Goal: Information Seeking & Learning: Learn about a topic

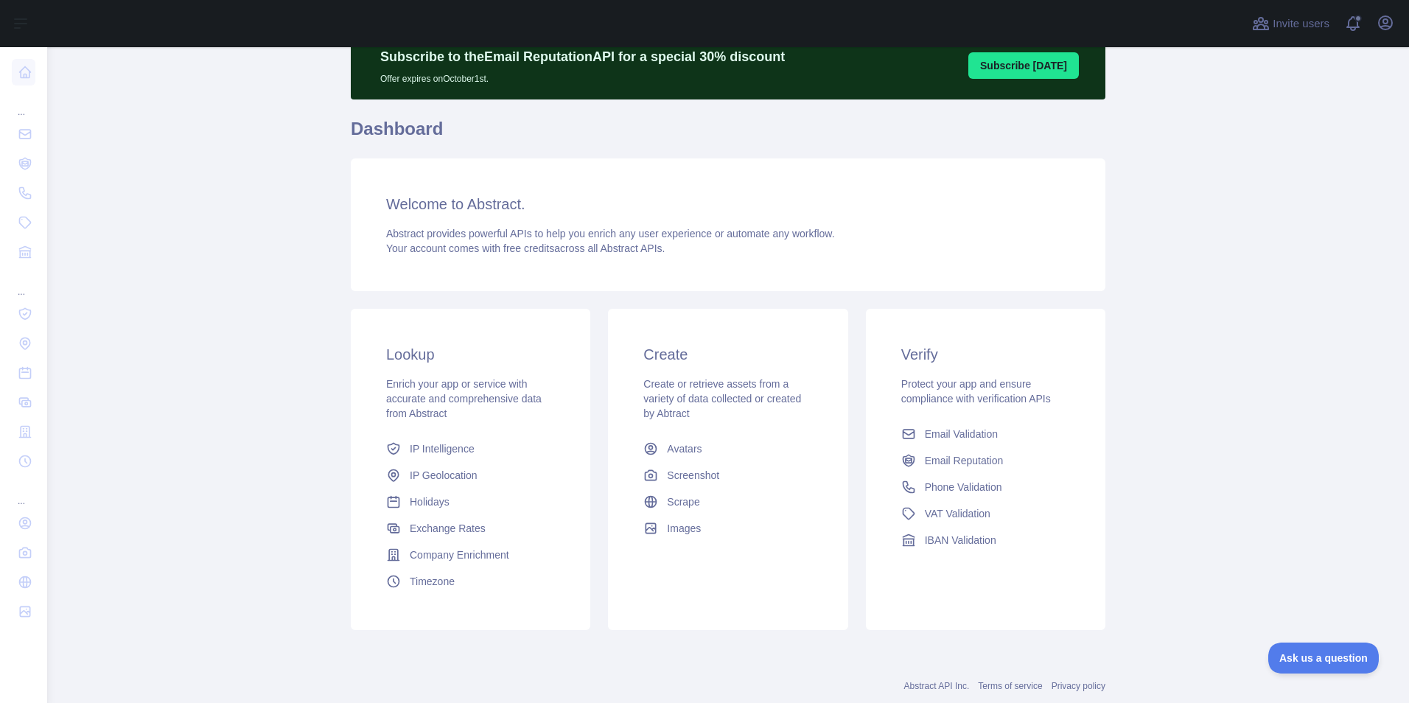
scroll to position [71, 0]
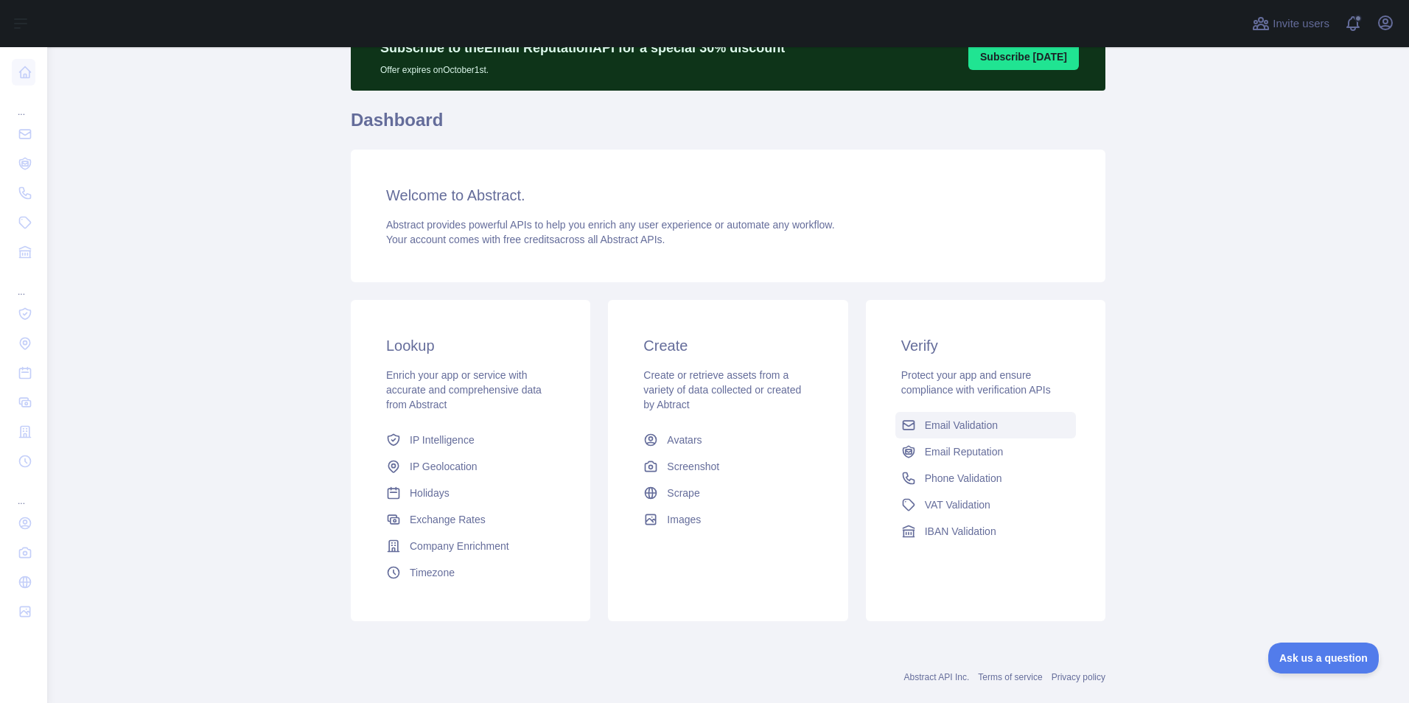
click at [950, 424] on span "Email Validation" at bounding box center [961, 425] width 73 height 15
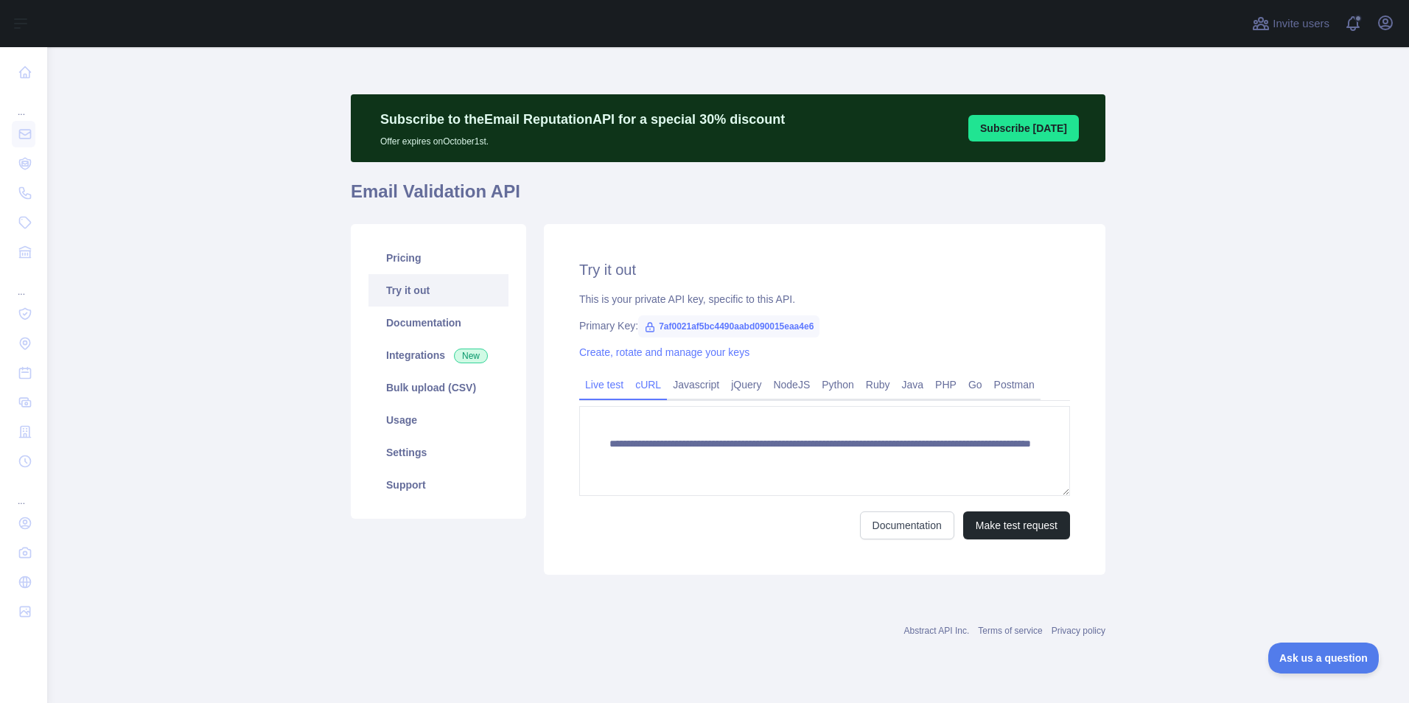
click at [651, 390] on link "cURL" at bounding box center [648, 385] width 38 height 24
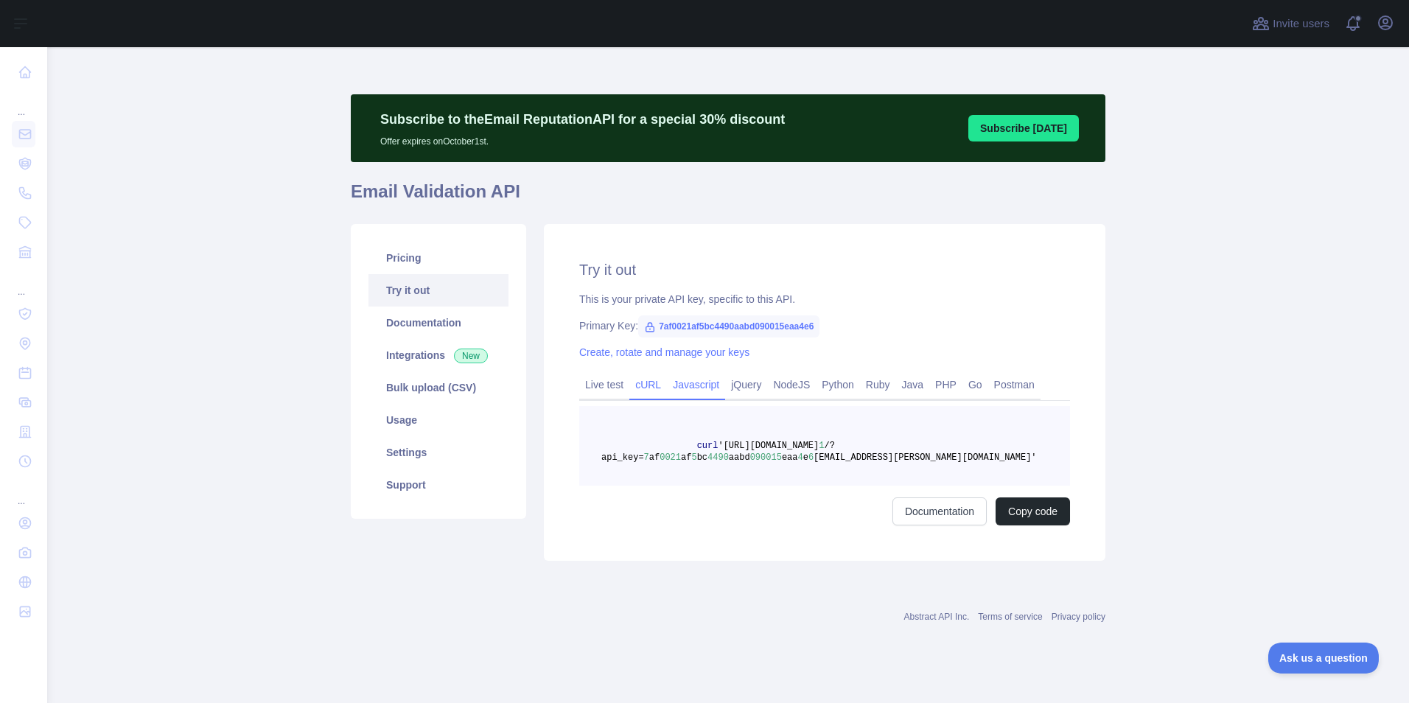
click at [682, 388] on link "Javascript" at bounding box center [696, 385] width 58 height 24
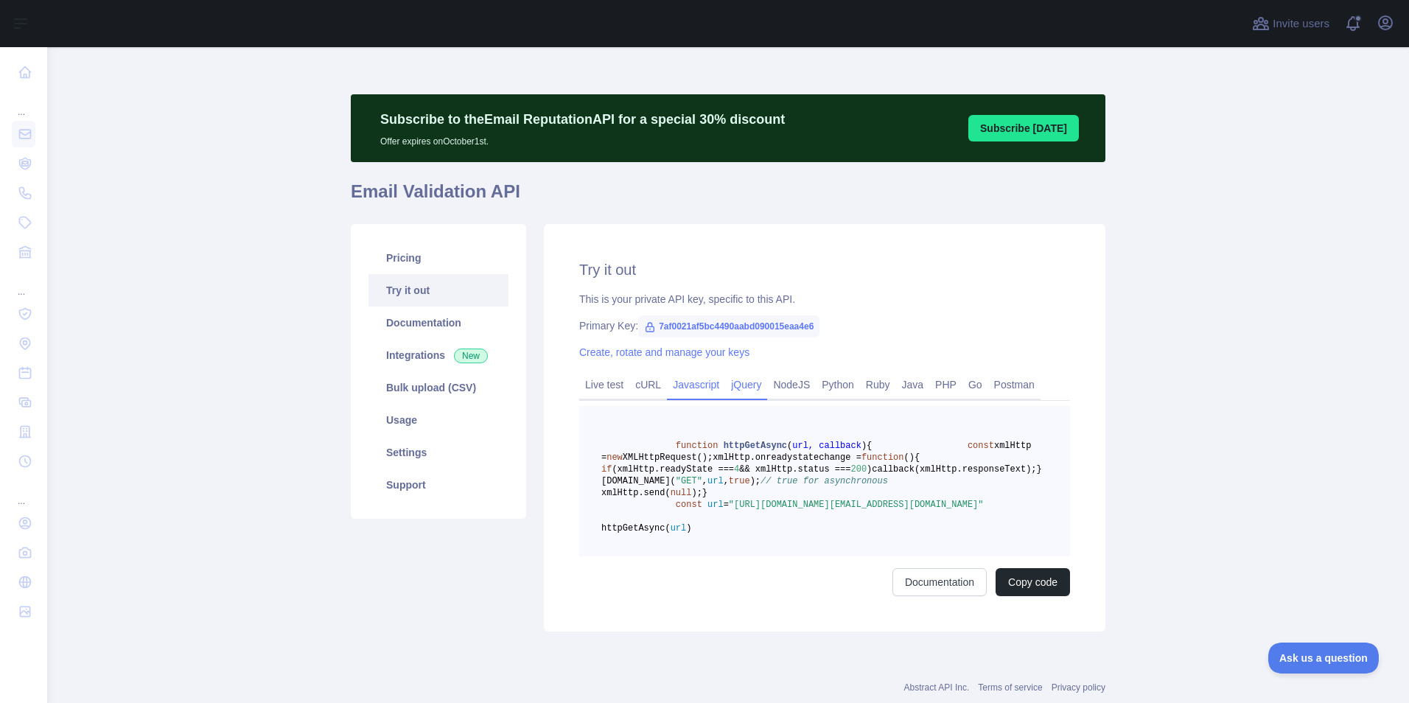
click at [749, 383] on link "jQuery" at bounding box center [746, 385] width 42 height 24
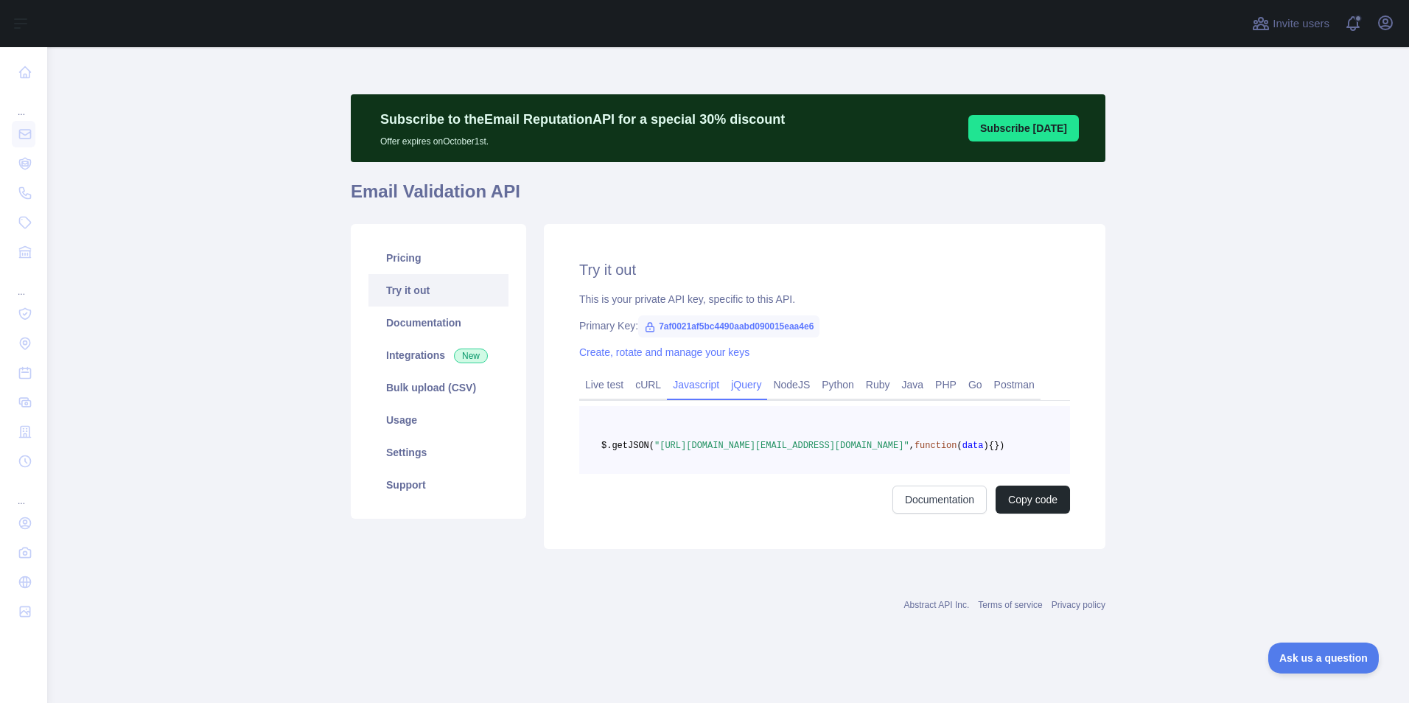
click at [695, 383] on link "Javascript" at bounding box center [696, 385] width 58 height 24
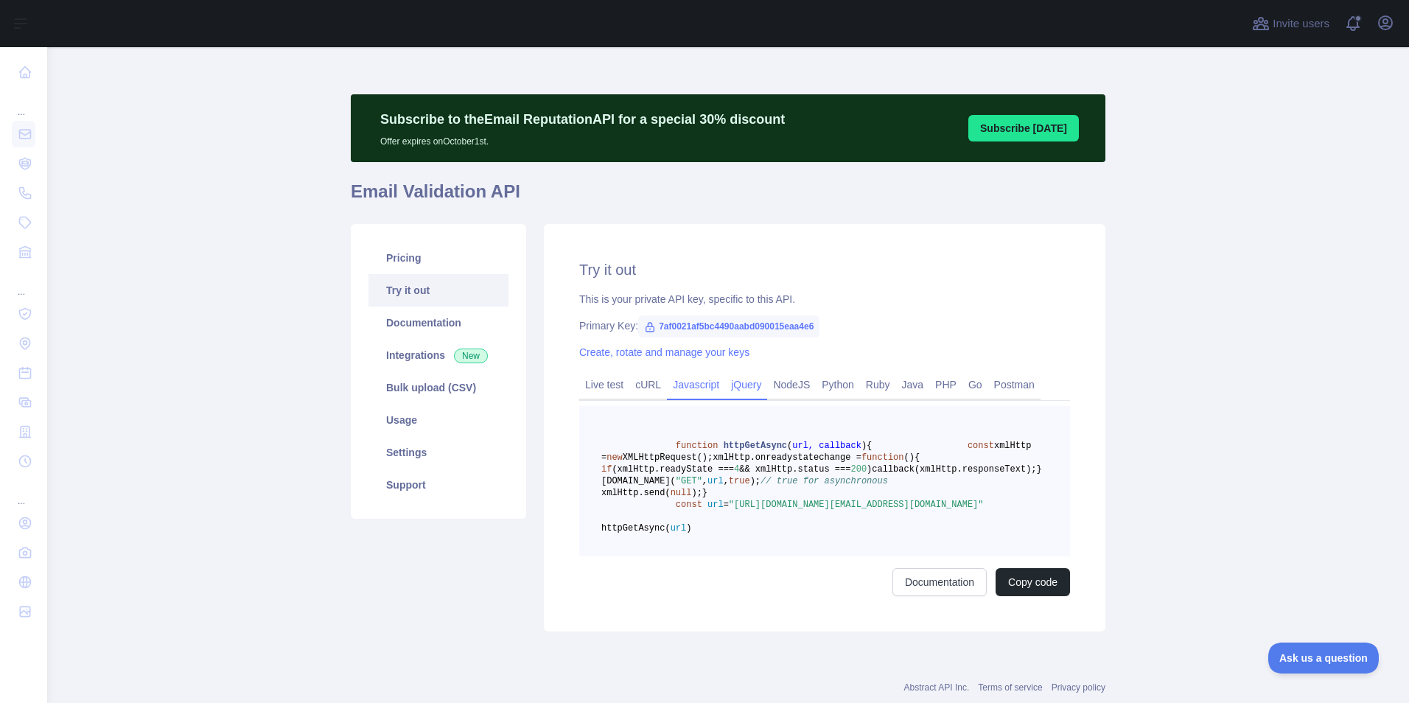
click at [735, 385] on link "jQuery" at bounding box center [746, 385] width 42 height 24
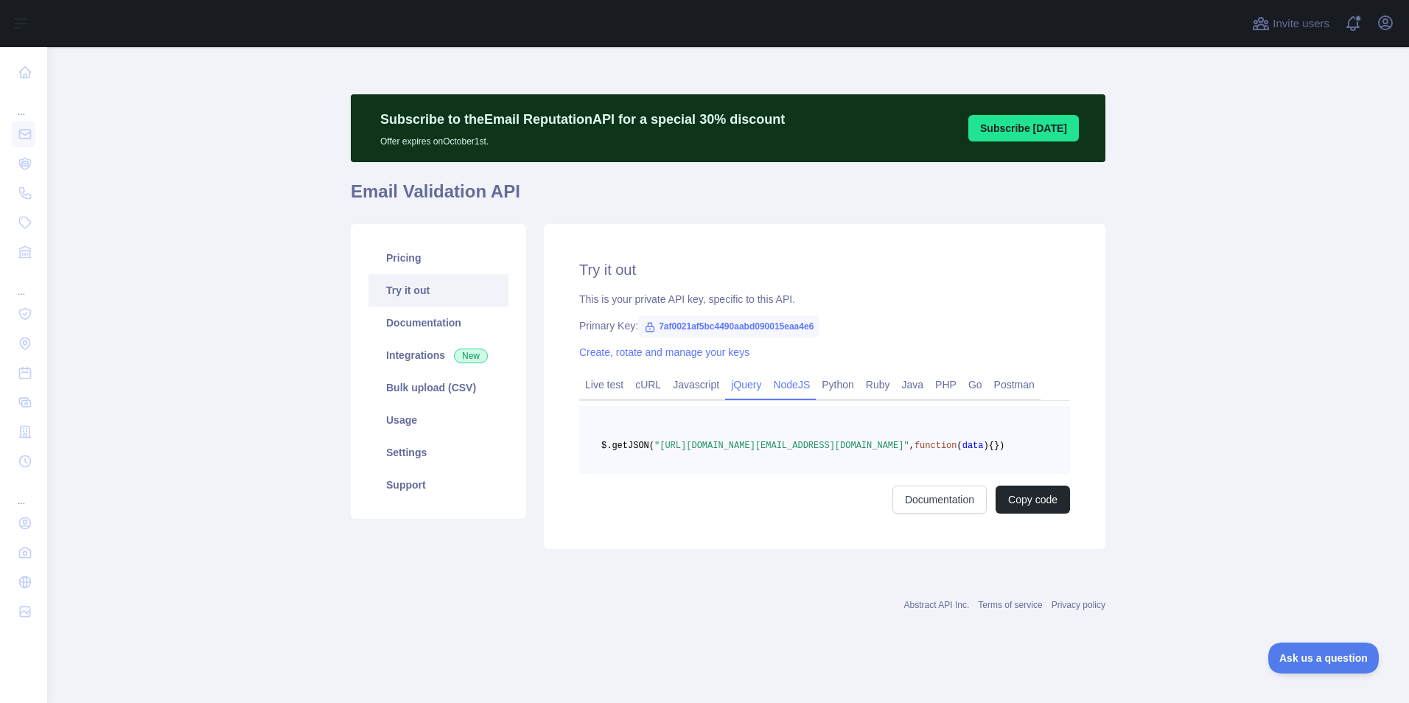
click at [777, 383] on link "NodeJS" at bounding box center [791, 385] width 49 height 24
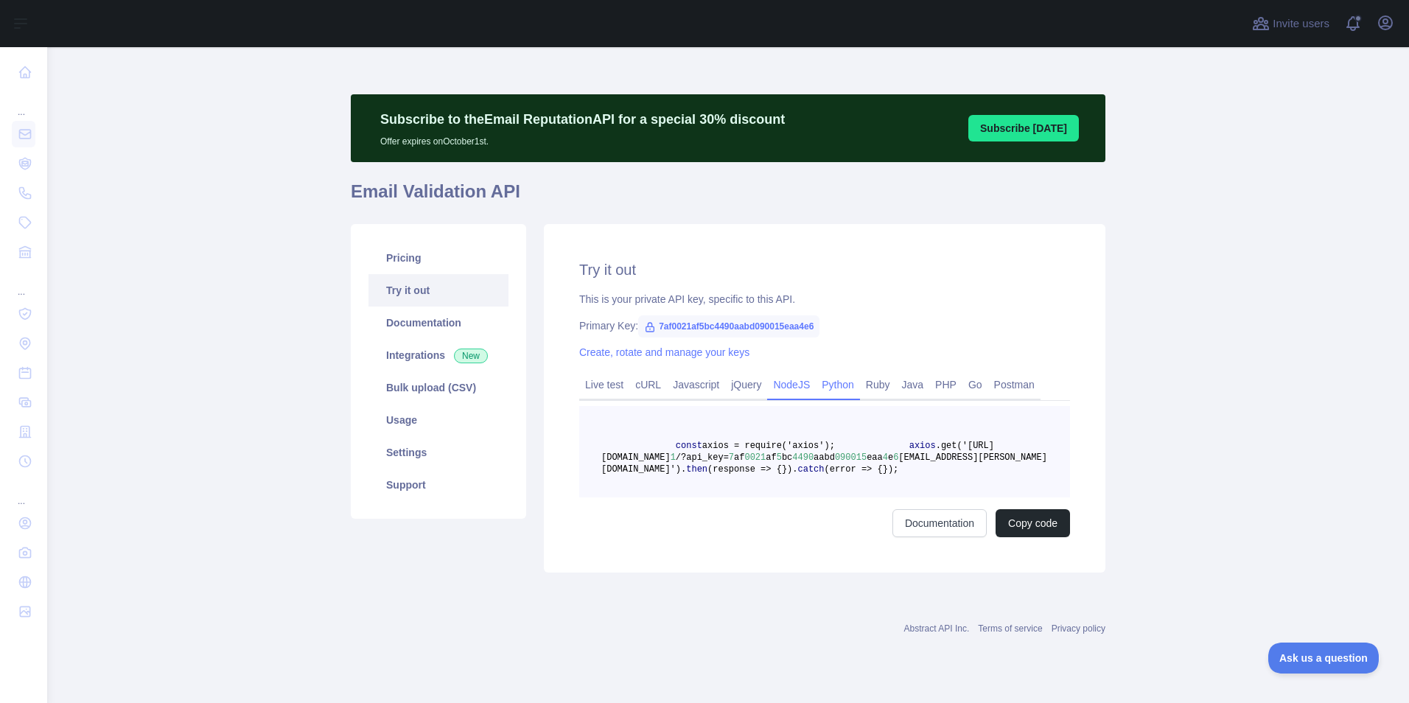
click at [817, 391] on link "Python" at bounding box center [838, 385] width 44 height 24
click at [861, 393] on link "Ruby" at bounding box center [878, 385] width 36 height 24
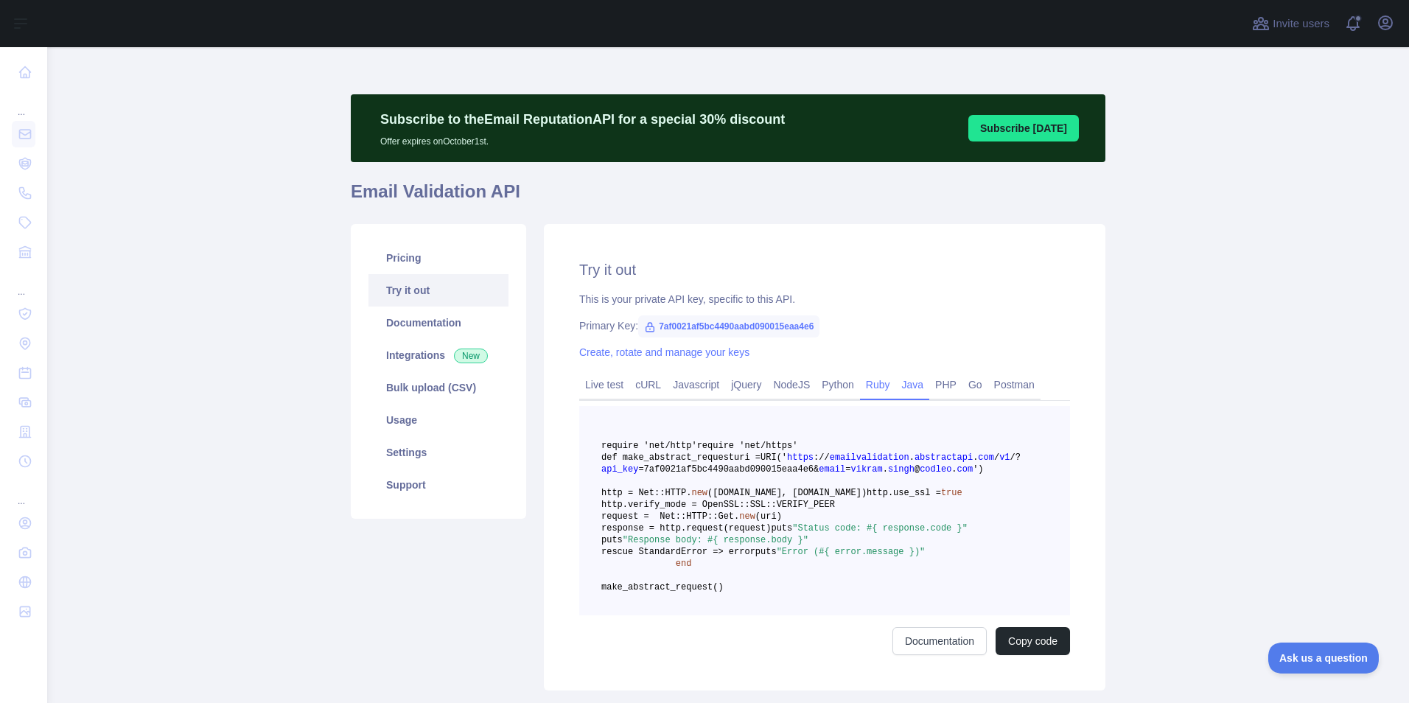
click at [906, 385] on link "Java" at bounding box center [913, 385] width 34 height 24
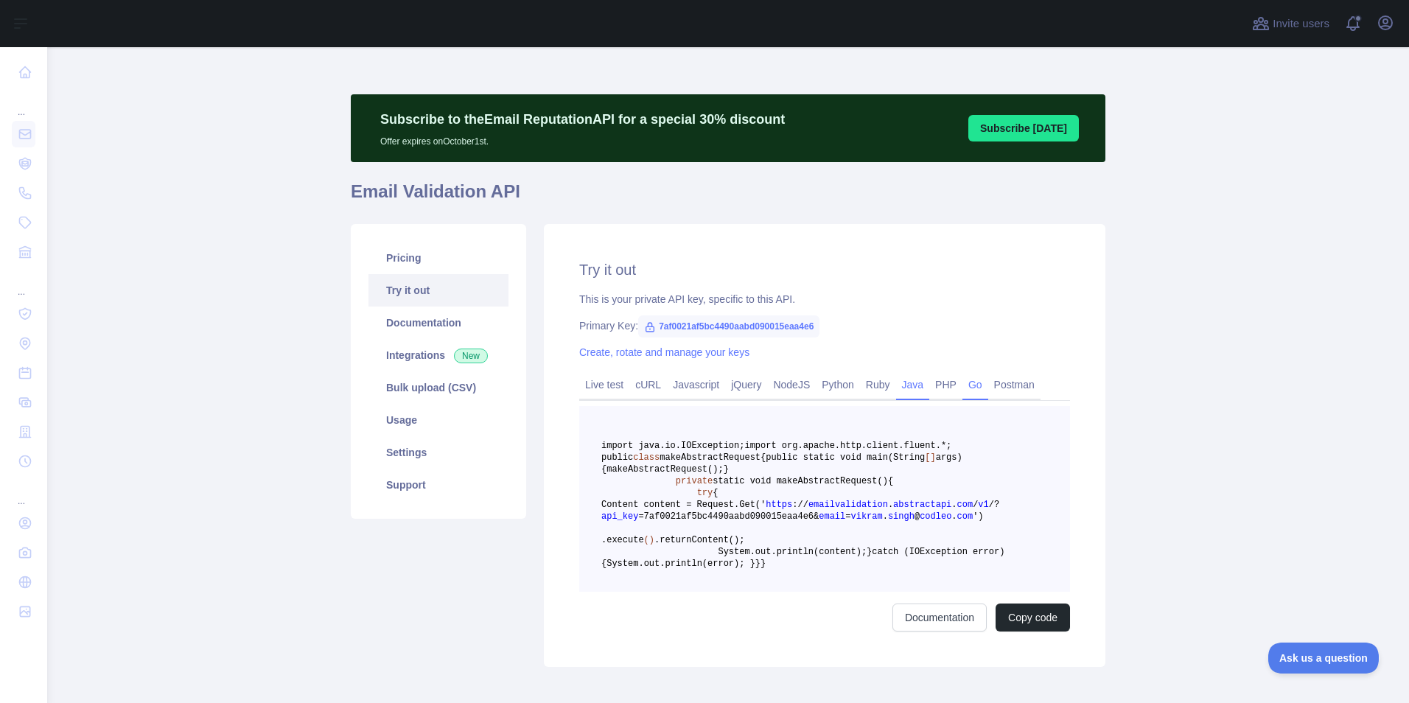
click at [971, 383] on link "Go" at bounding box center [975, 385] width 26 height 24
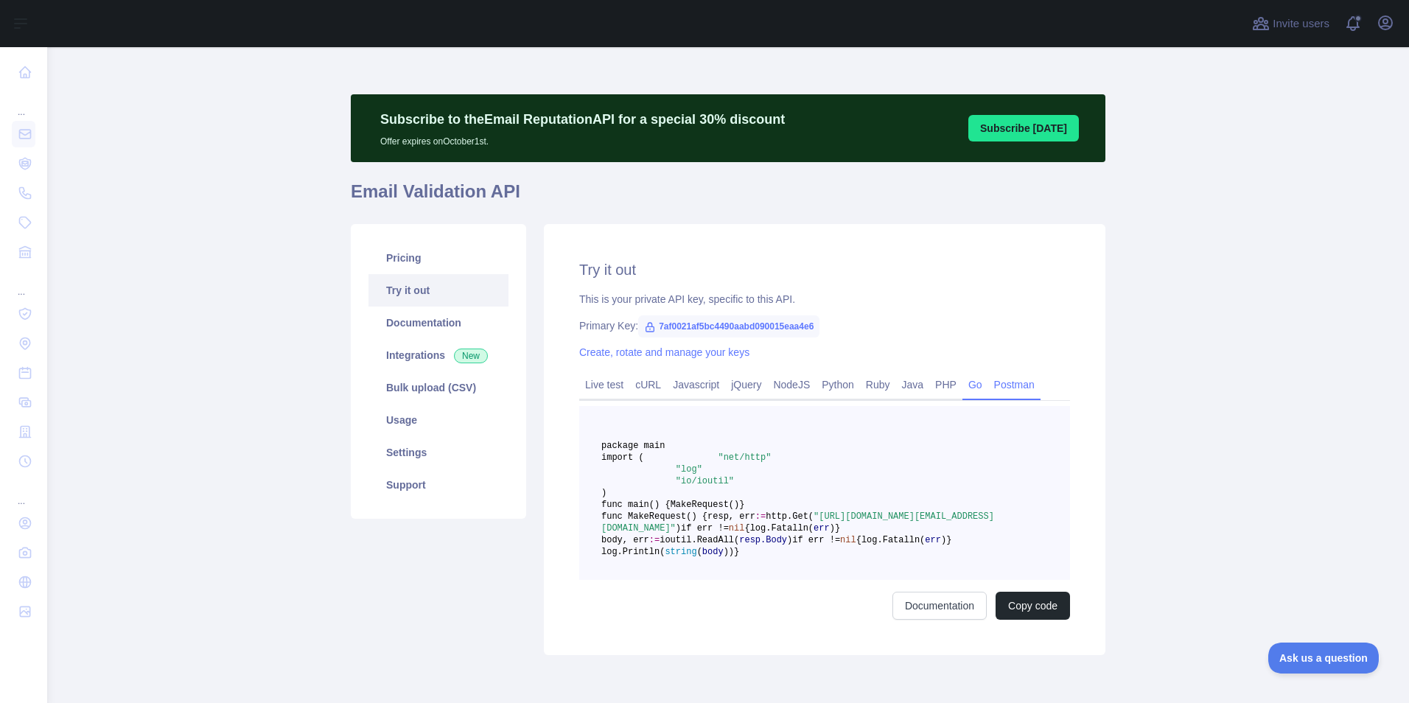
click at [991, 382] on link "Postman" at bounding box center [1014, 385] width 52 height 24
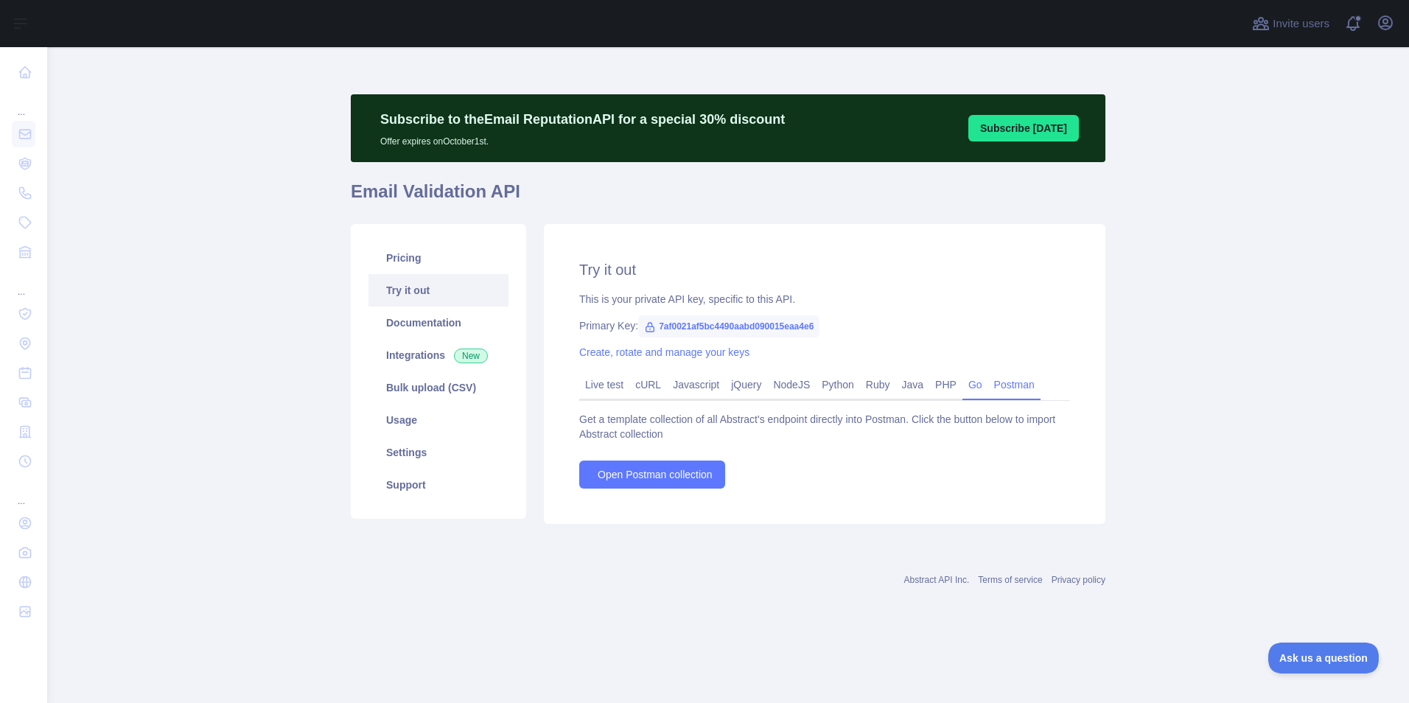
click at [968, 393] on link "Go" at bounding box center [975, 385] width 26 height 24
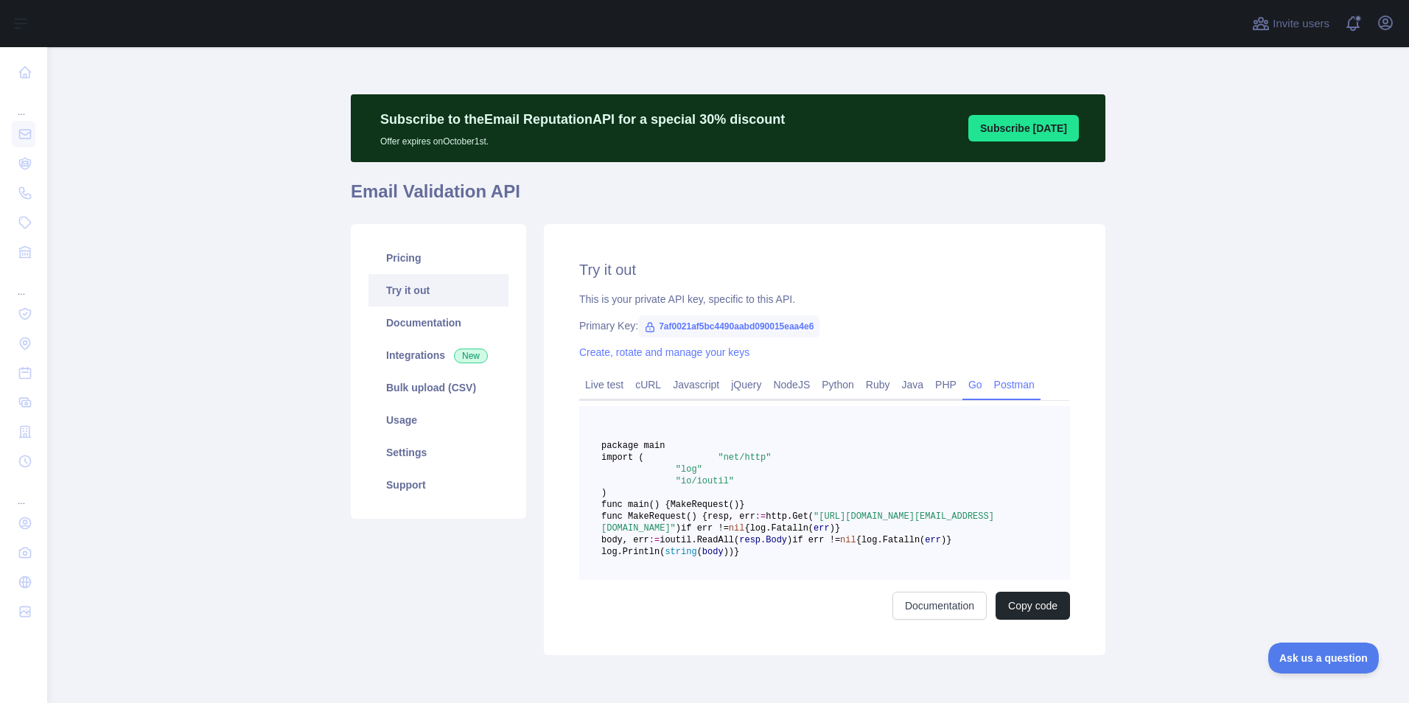
click at [1014, 383] on link "Postman" at bounding box center [1014, 385] width 52 height 24
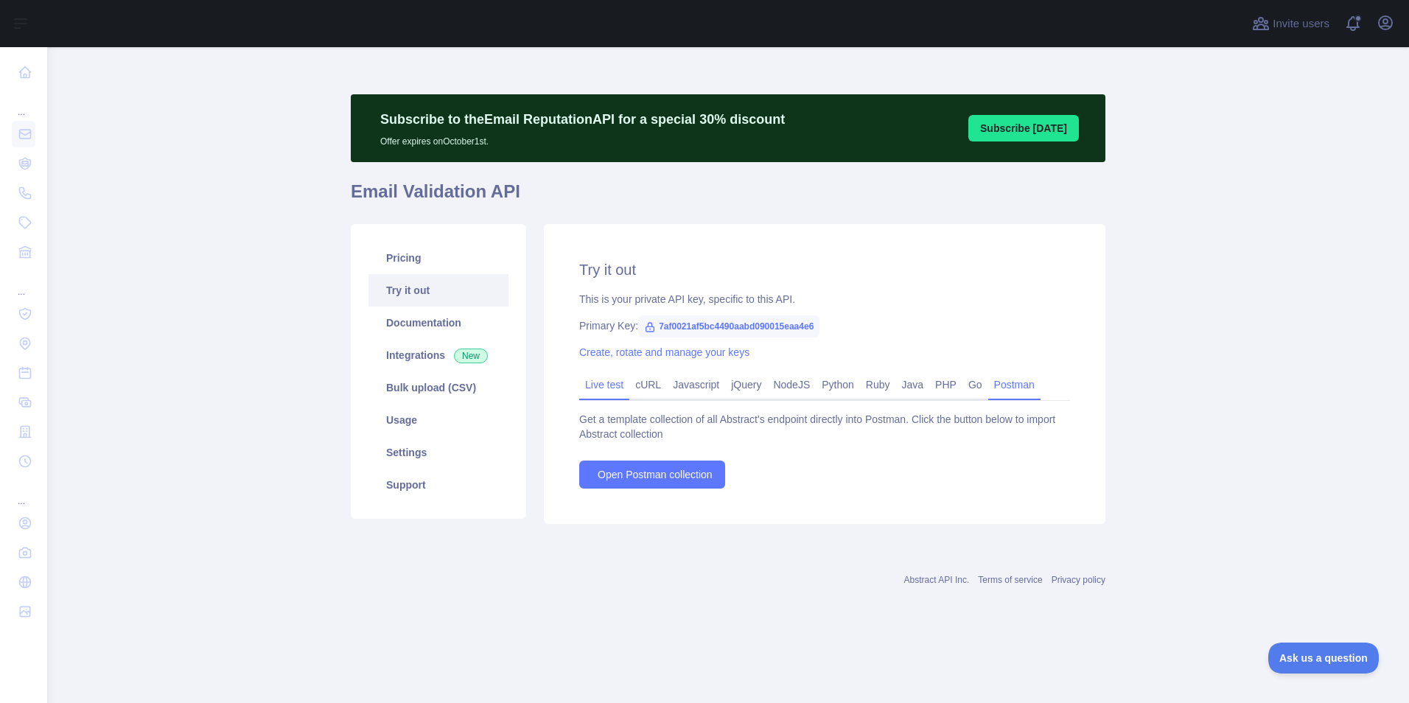
click at [599, 384] on link "Live test" at bounding box center [604, 385] width 50 height 24
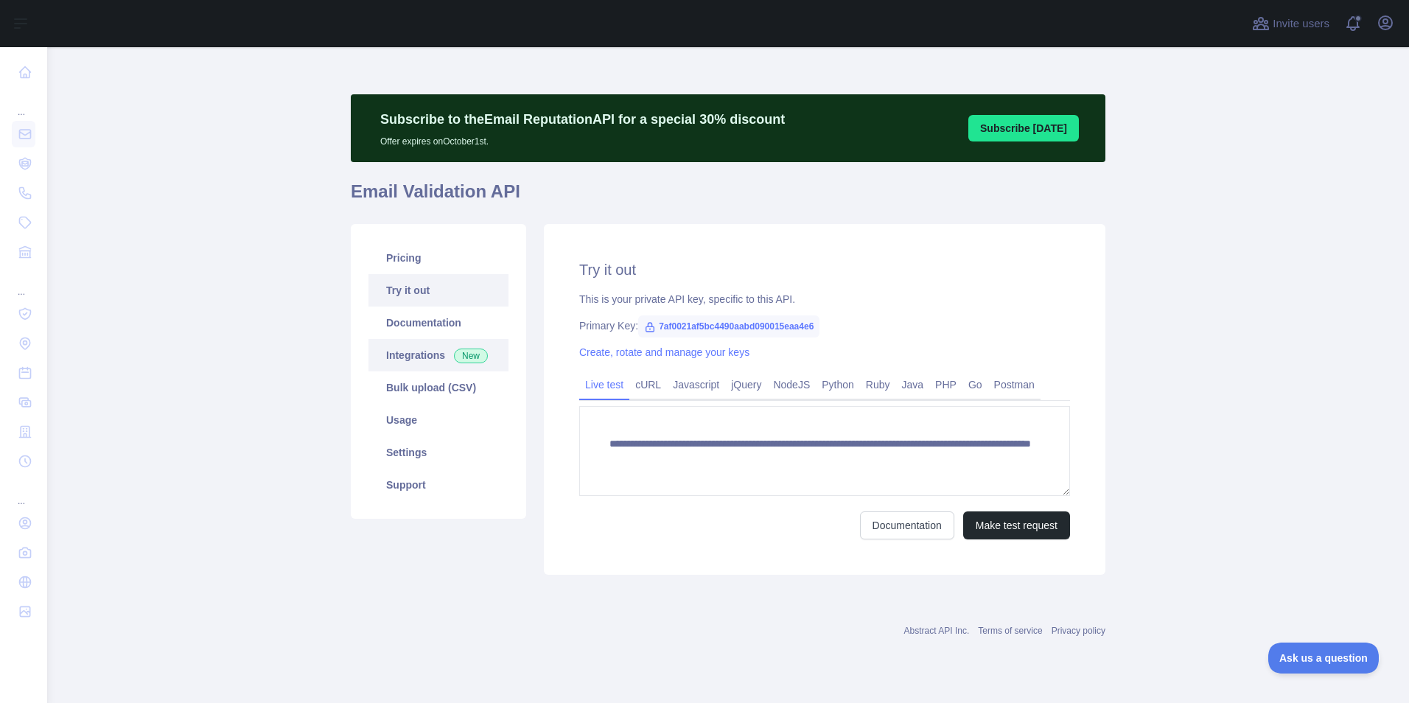
click at [407, 359] on link "Integrations New" at bounding box center [438, 355] width 140 height 32
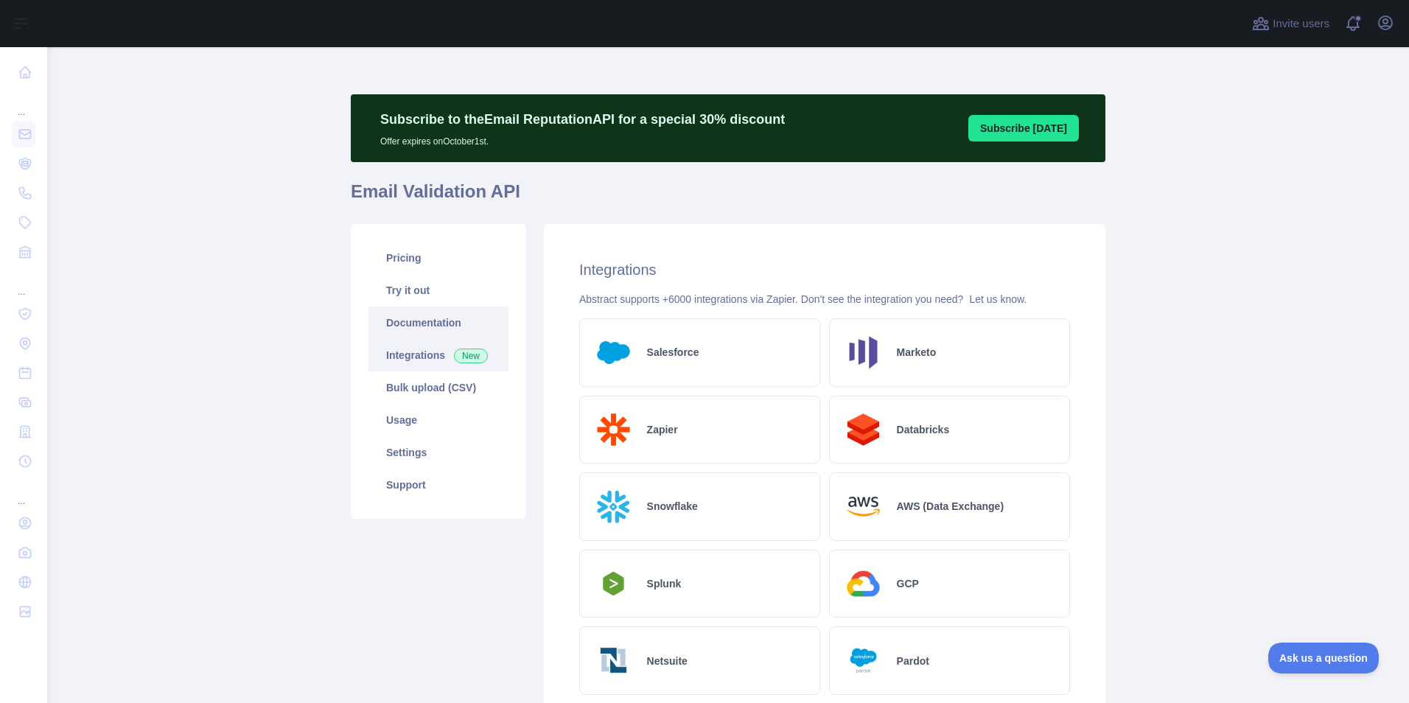
click at [444, 323] on link "Documentation" at bounding box center [438, 322] width 140 height 32
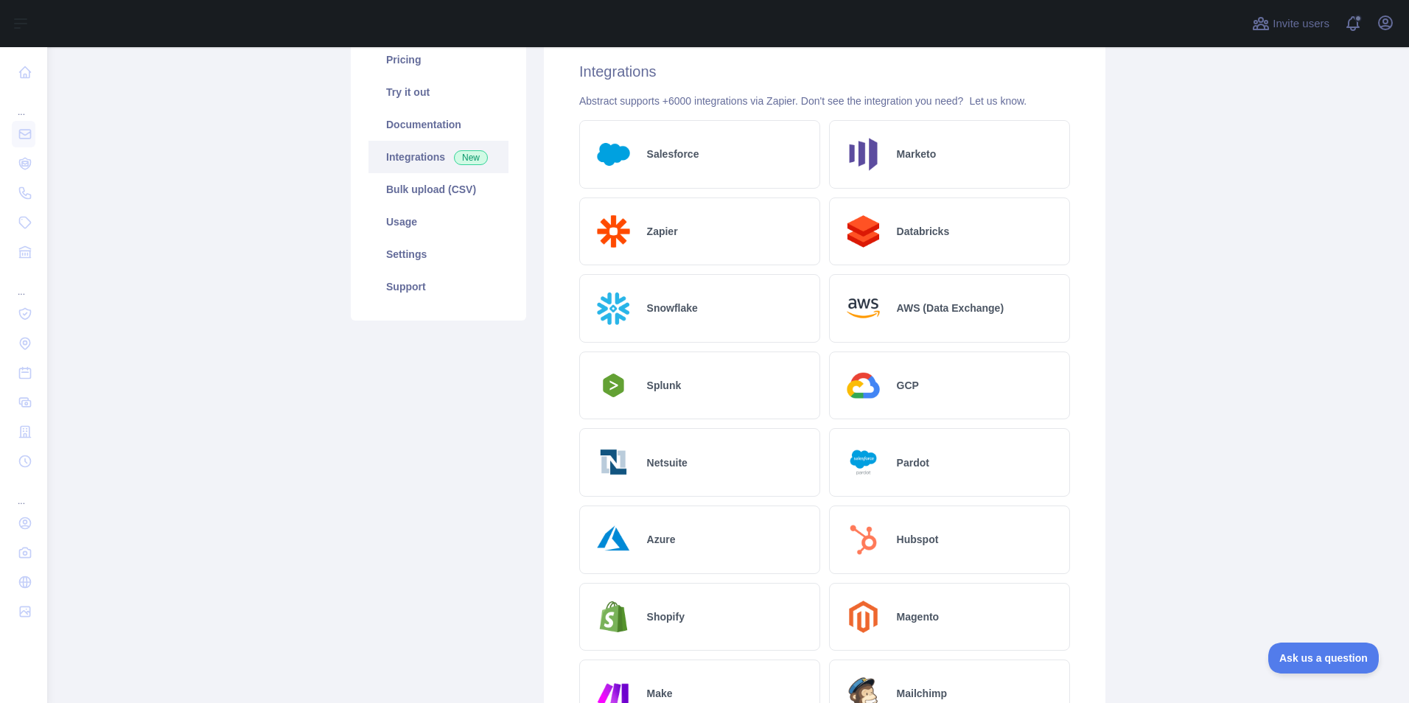
scroll to position [368, 0]
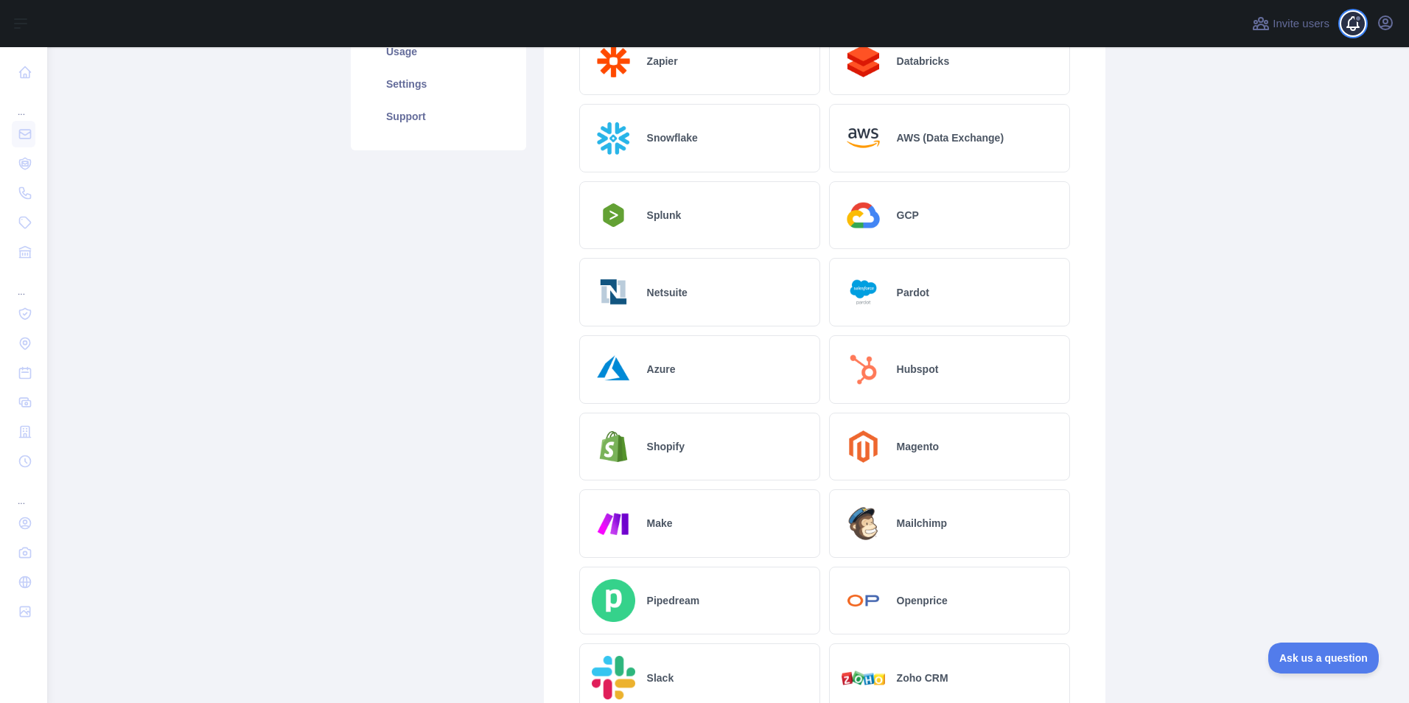
click at [1352, 18] on span at bounding box center [1358, 23] width 29 height 47
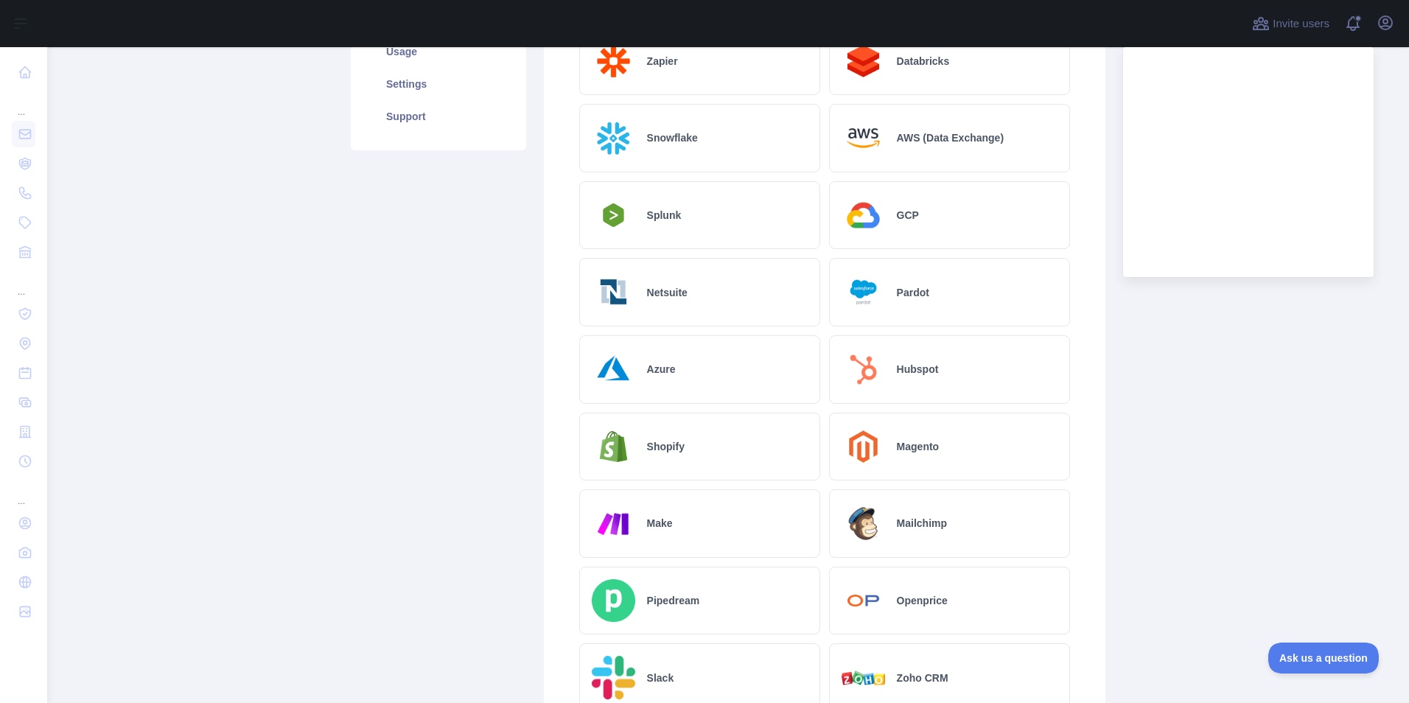
drag, startPoint x: 1255, startPoint y: 422, endPoint x: 1250, endPoint y: 402, distance: 21.1
click at [1255, 422] on main "Subscribe to the Email Reputation API for a special 30 % discount Offer expires…" at bounding box center [727, 375] width 1361 height 656
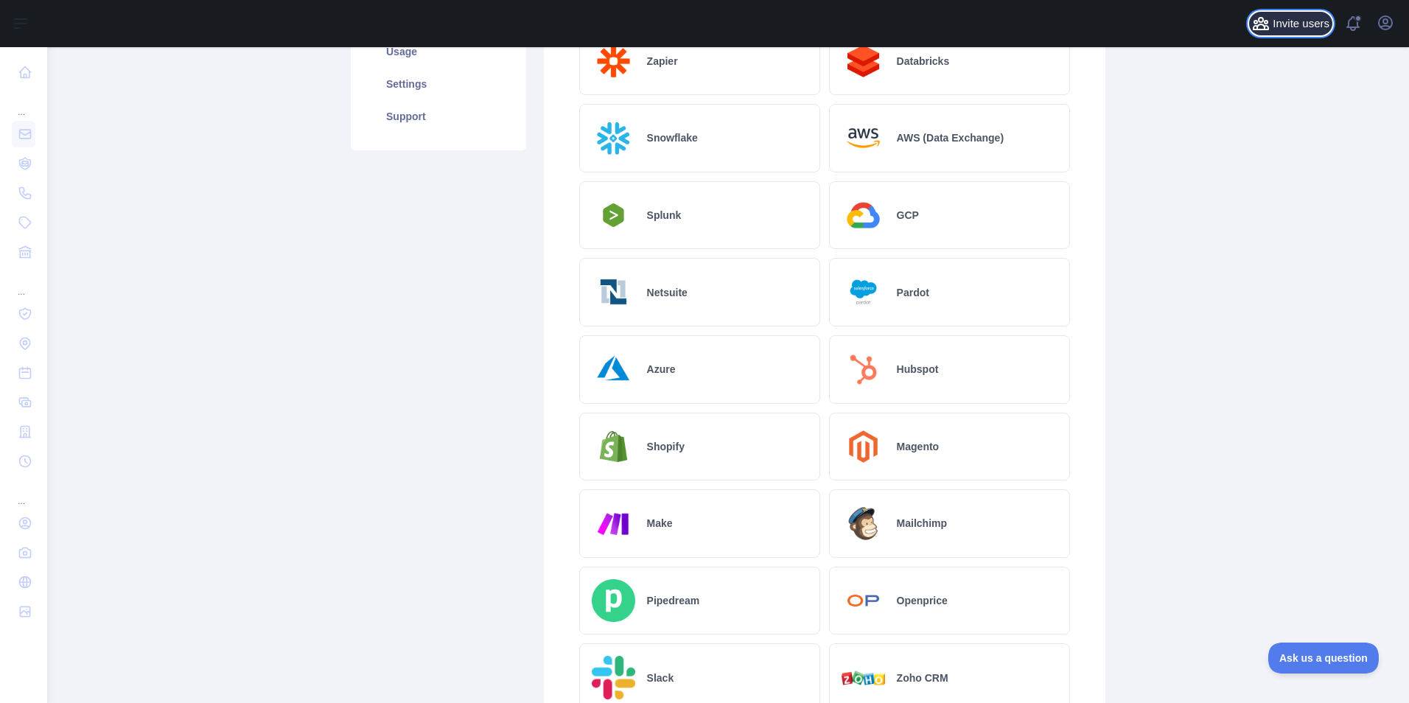
click at [1311, 23] on span "Invite users" at bounding box center [1300, 23] width 57 height 17
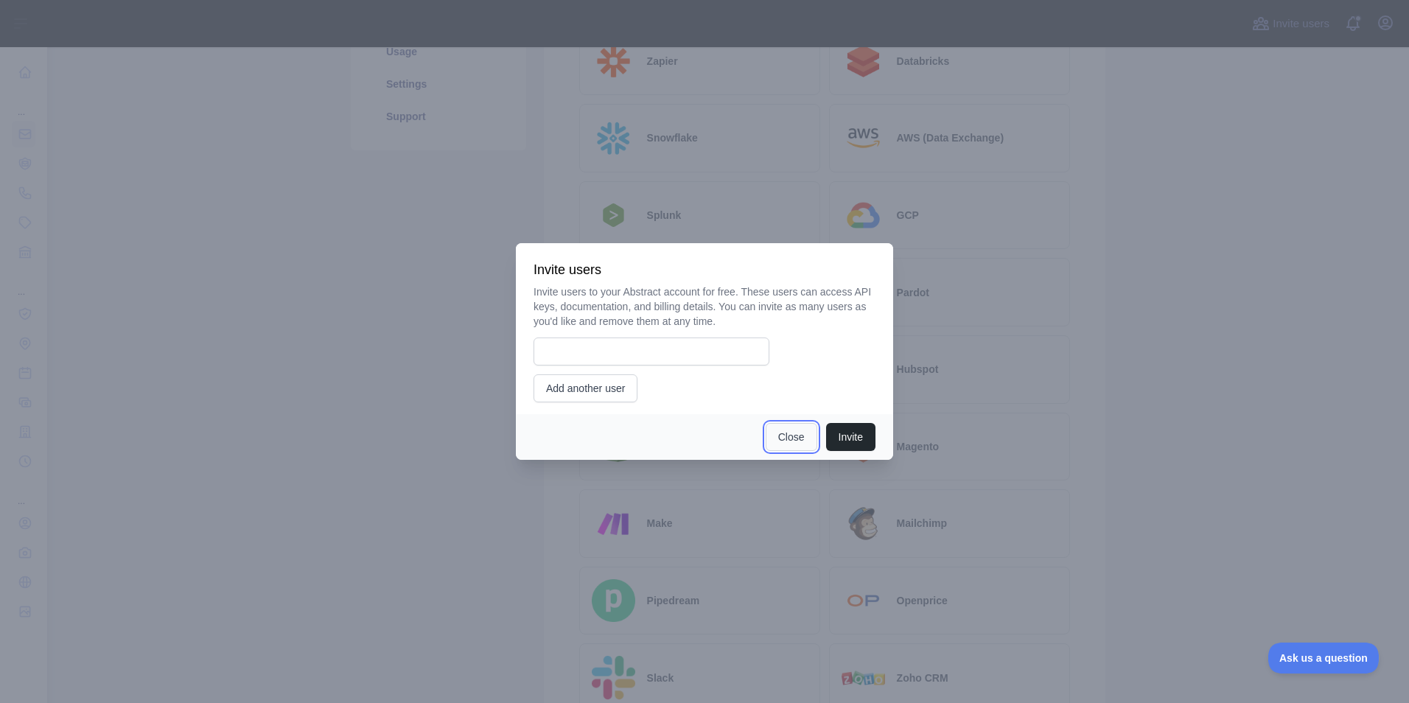
click at [787, 436] on button "Close" at bounding box center [791, 437] width 52 height 28
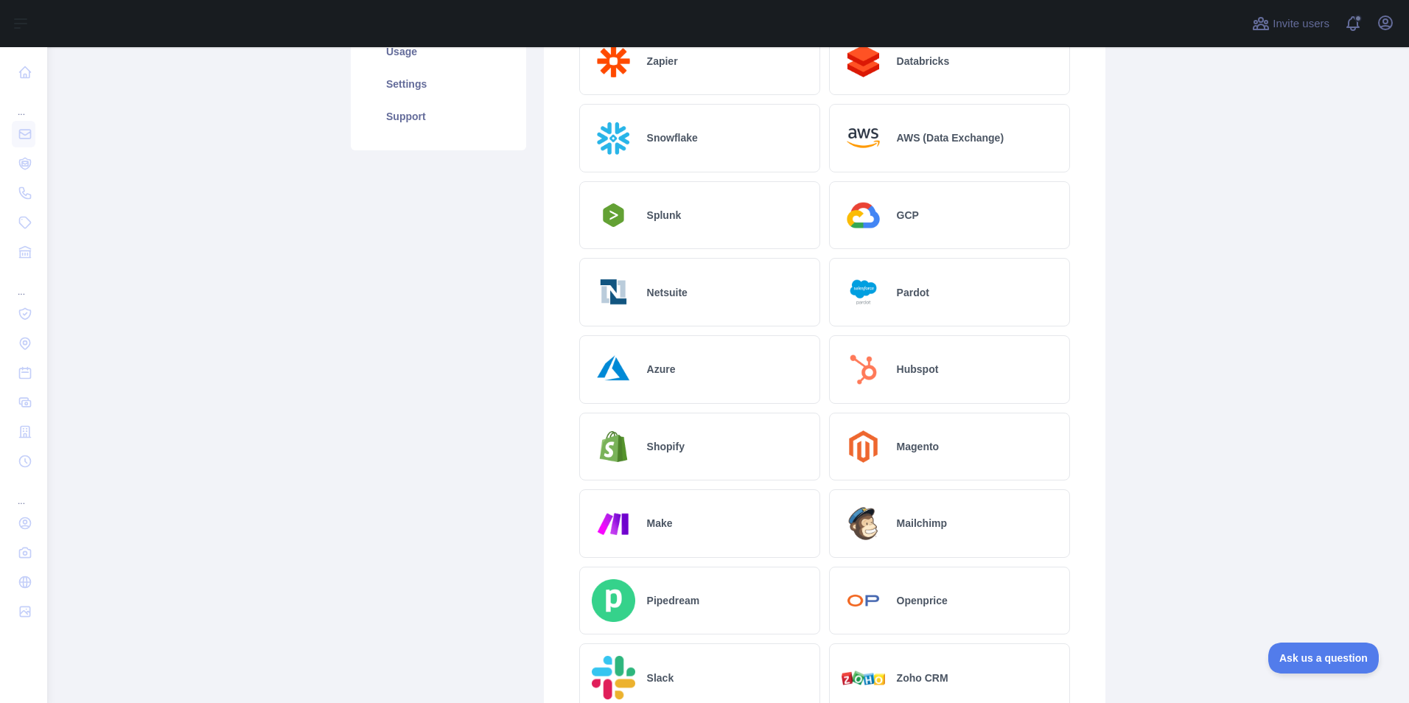
click at [1230, 433] on main "Subscribe to the Email Reputation API for a special 30 % discount Offer expires…" at bounding box center [727, 375] width 1361 height 656
